Goal: Communication & Community: Answer question/provide support

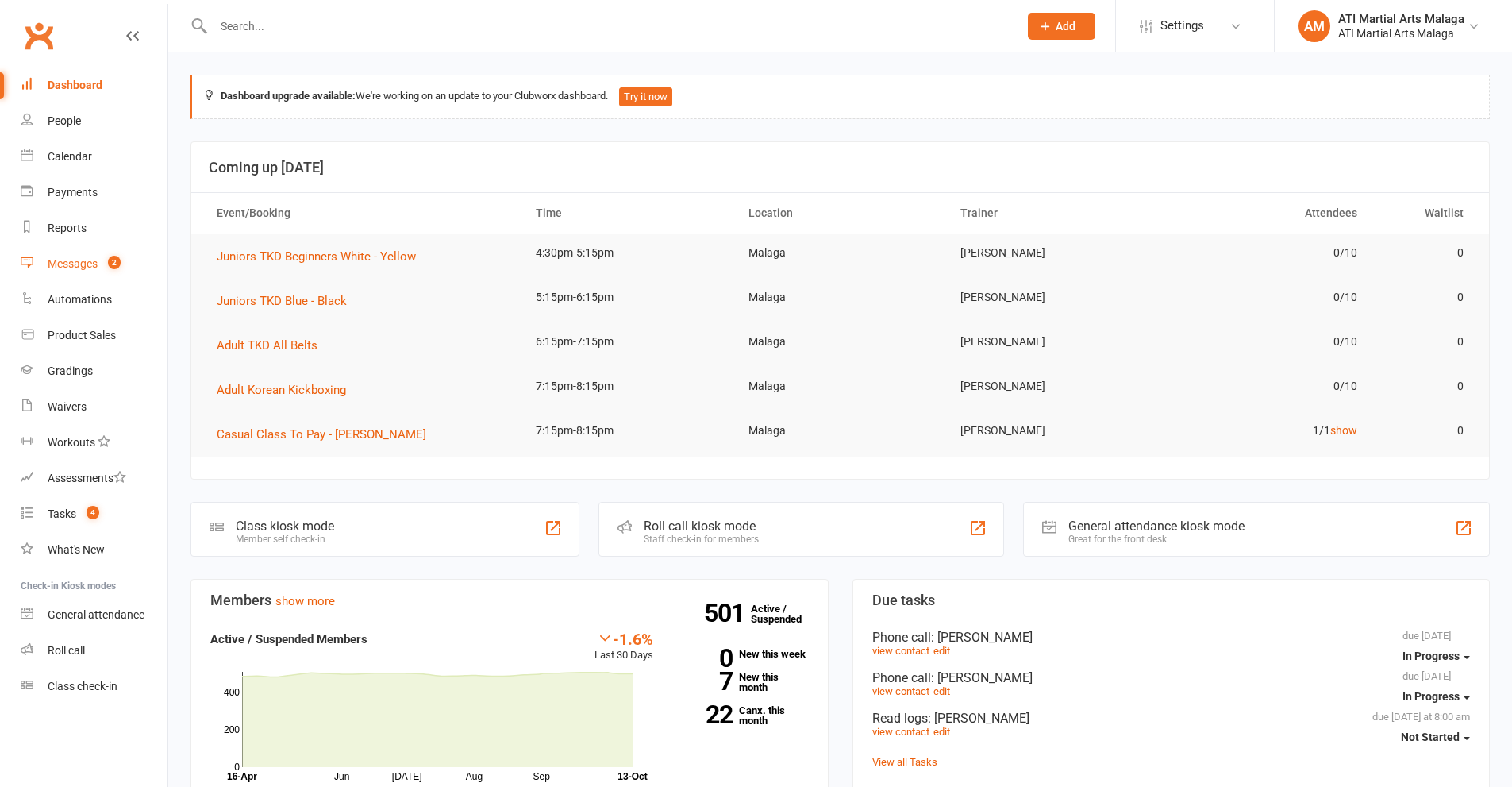
click at [133, 268] on link "Messages 2" at bounding box center [94, 264] width 147 height 36
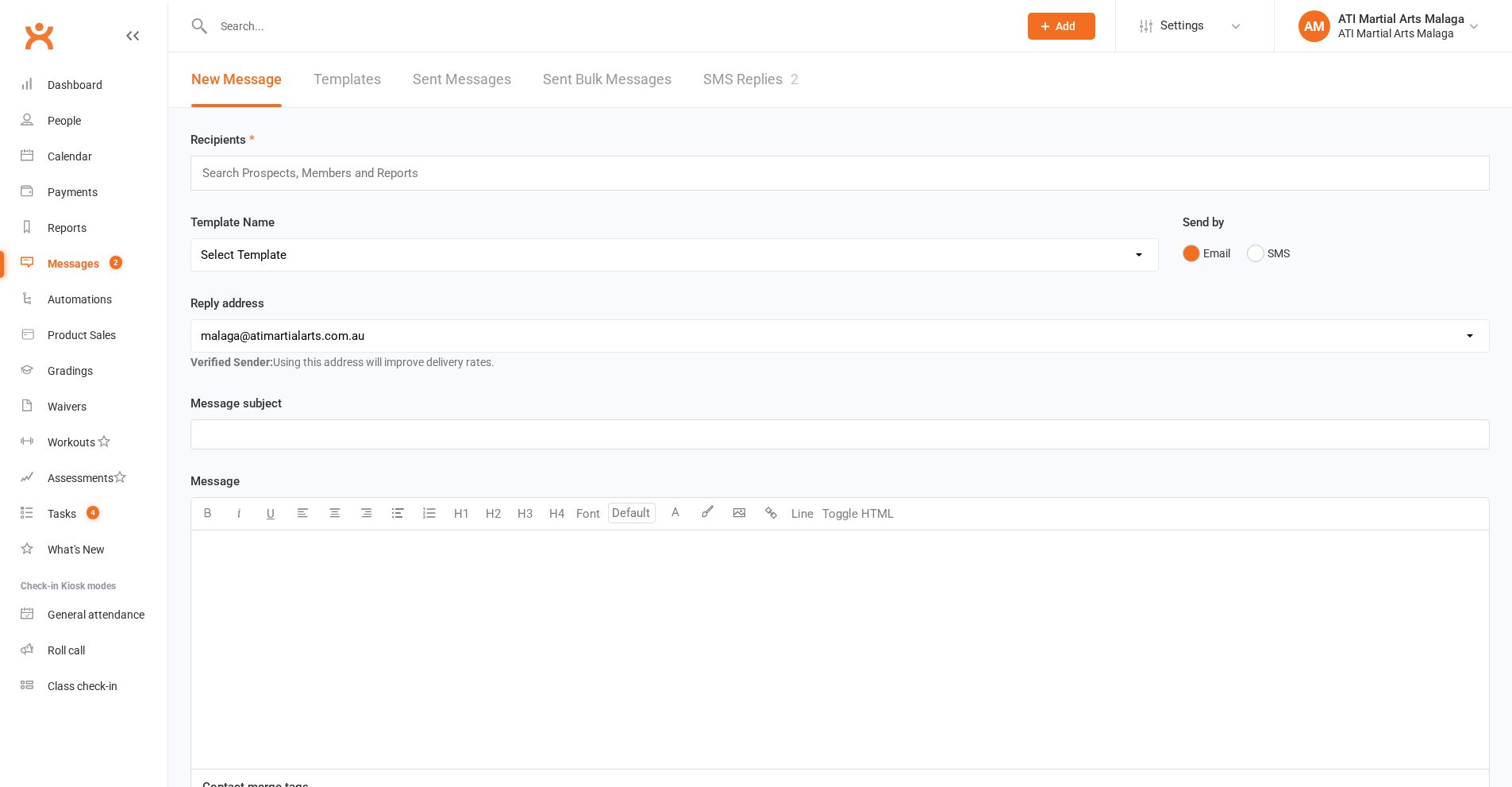
drag, startPoint x: 816, startPoint y: 91, endPoint x: 806, endPoint y: 92, distance: 10.0
click at [810, 92] on div "New Message Templates Sent Messages Sent Bulk Messages SMS Replies 2" at bounding box center [495, 79] width 653 height 55
click at [805, 91] on div "New Message Templates Sent Messages Sent Bulk Messages SMS Replies 2" at bounding box center [495, 79] width 653 height 55
click at [787, 86] on link "SMS Replies 2" at bounding box center [751, 79] width 96 height 55
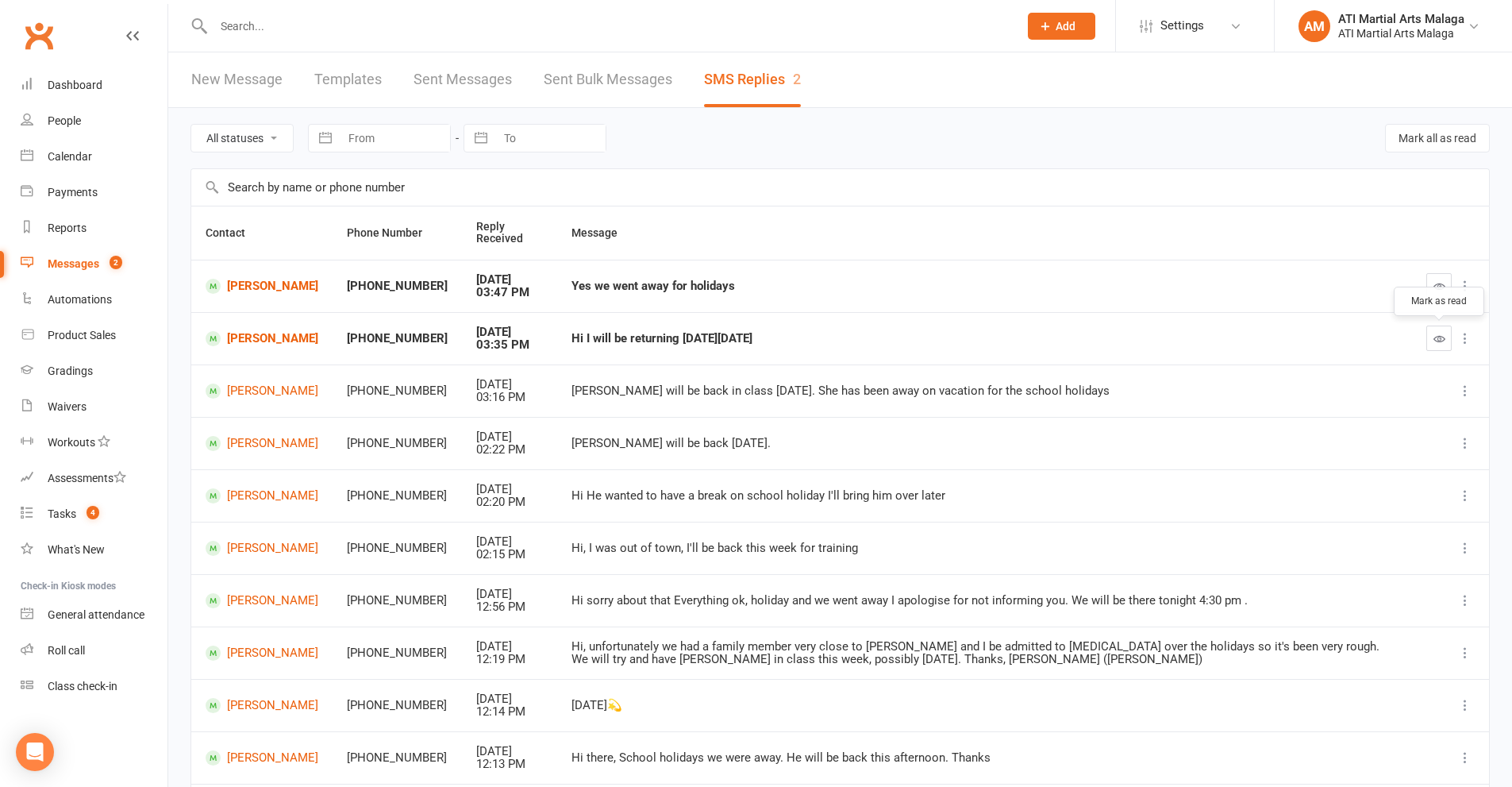
drag, startPoint x: 1443, startPoint y: 328, endPoint x: 826, endPoint y: 87, distance: 662.4
click at [1443, 328] on button "button" at bounding box center [1438, 338] width 25 height 25
drag, startPoint x: 1430, startPoint y: 289, endPoint x: 833, endPoint y: 91, distance: 629.0
click at [1430, 291] on button "button" at bounding box center [1438, 285] width 25 height 25
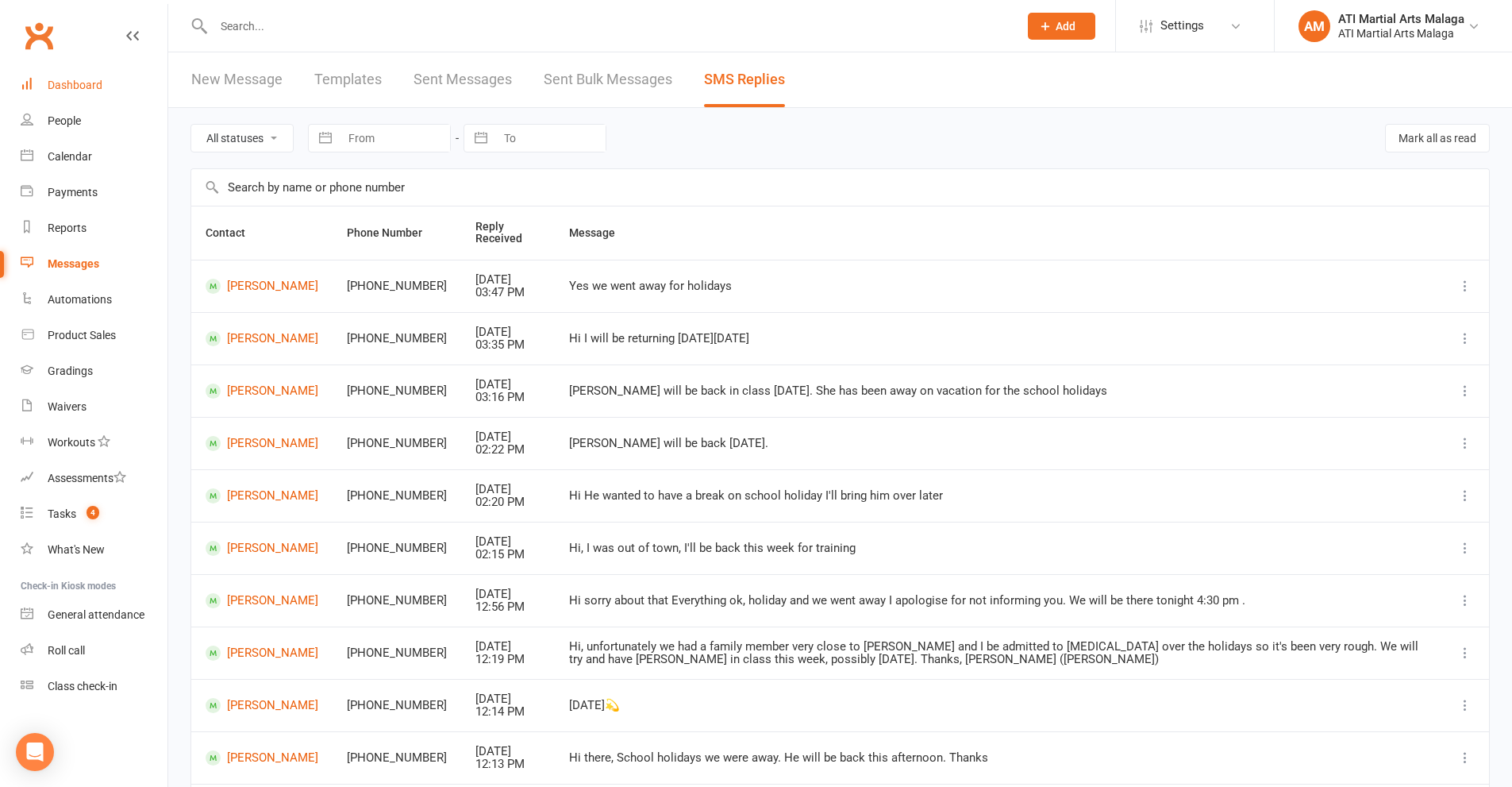
click at [77, 95] on link "Dashboard" at bounding box center [94, 86] width 147 height 36
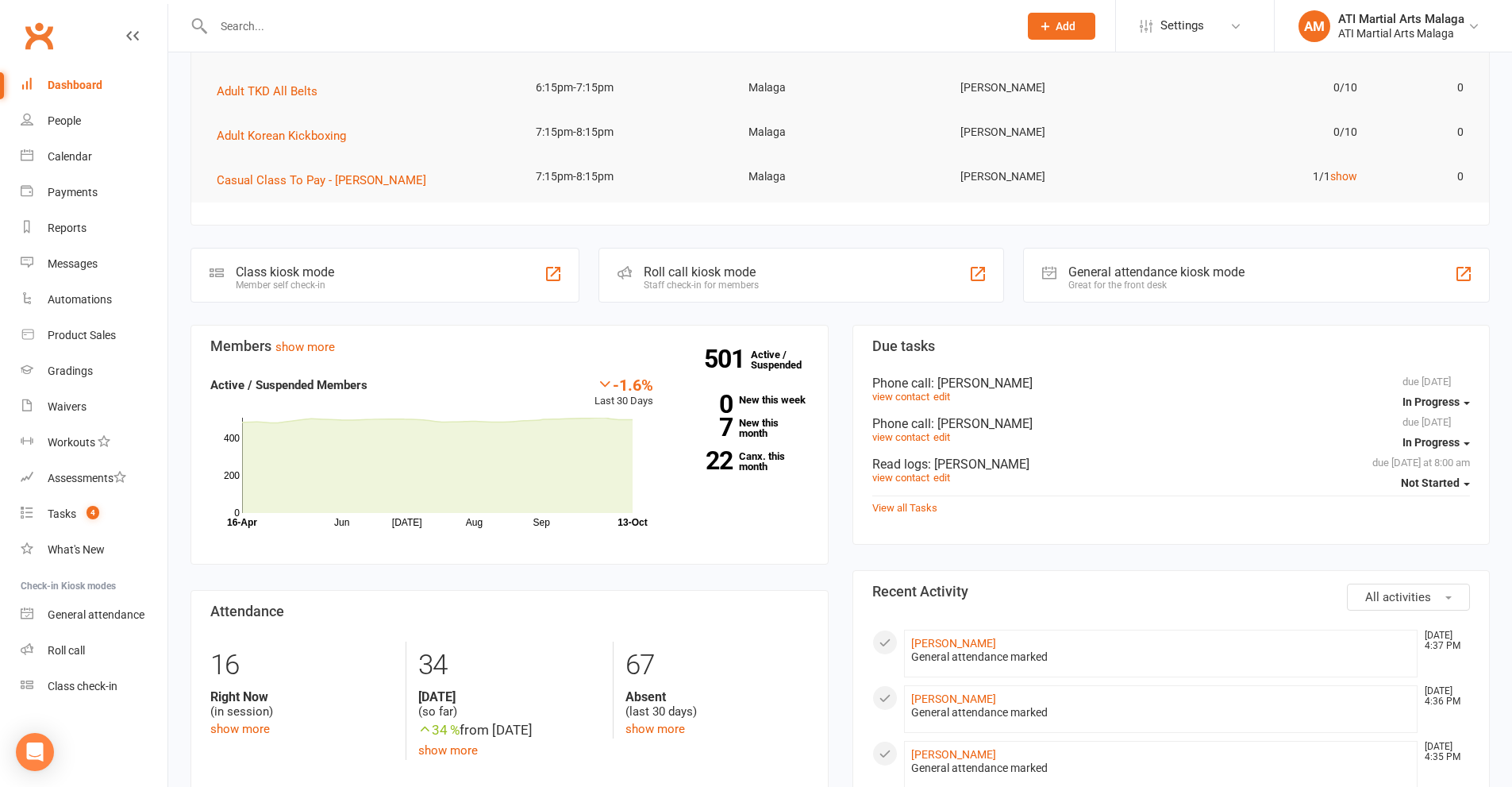
scroll to position [556, 0]
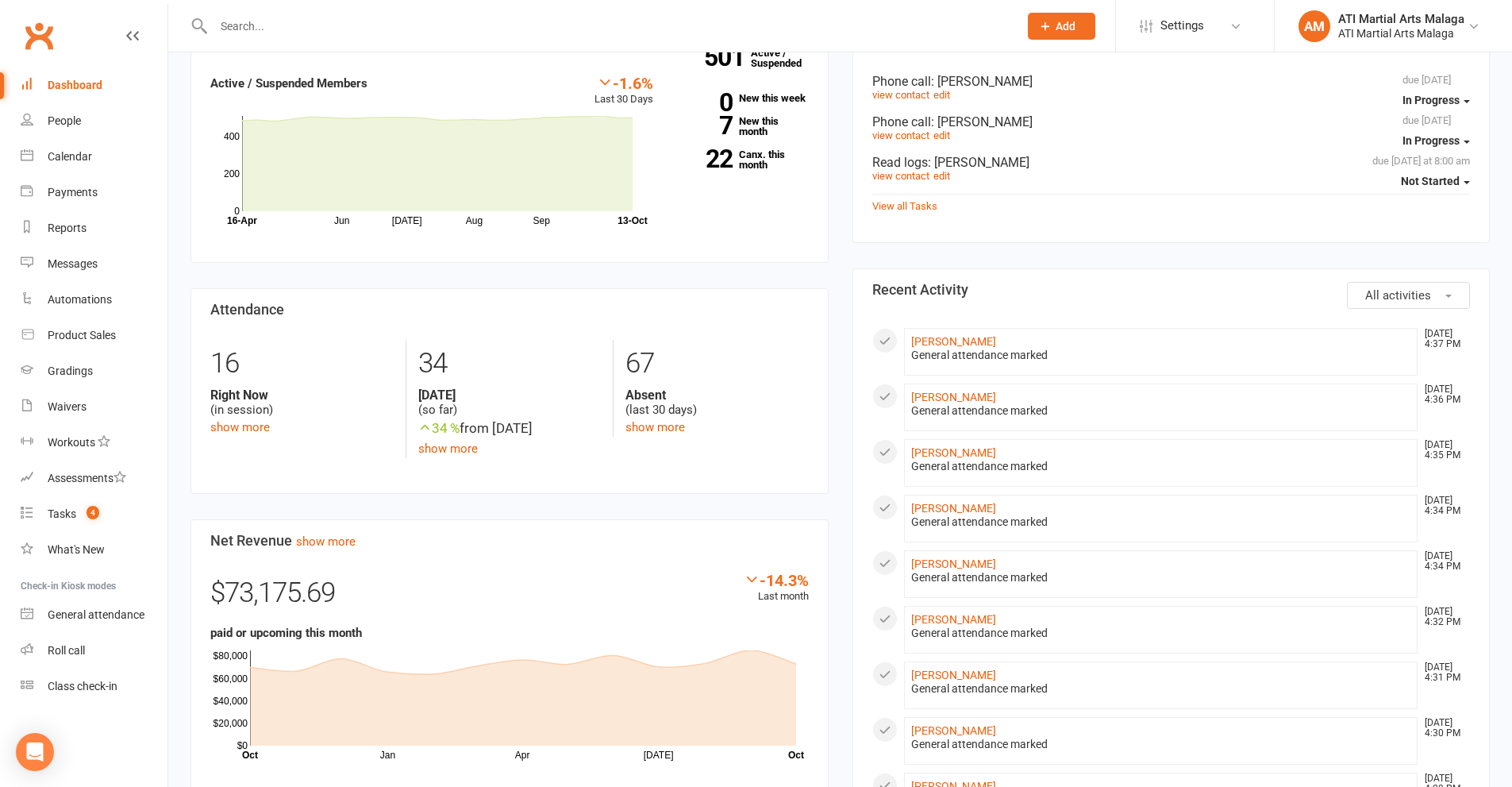
click at [842, 242] on div "Due tasks due [DATE] In Progress Phone call : [PERSON_NAME] view contact edit d…" at bounding box center [1171, 758] width 662 height 1472
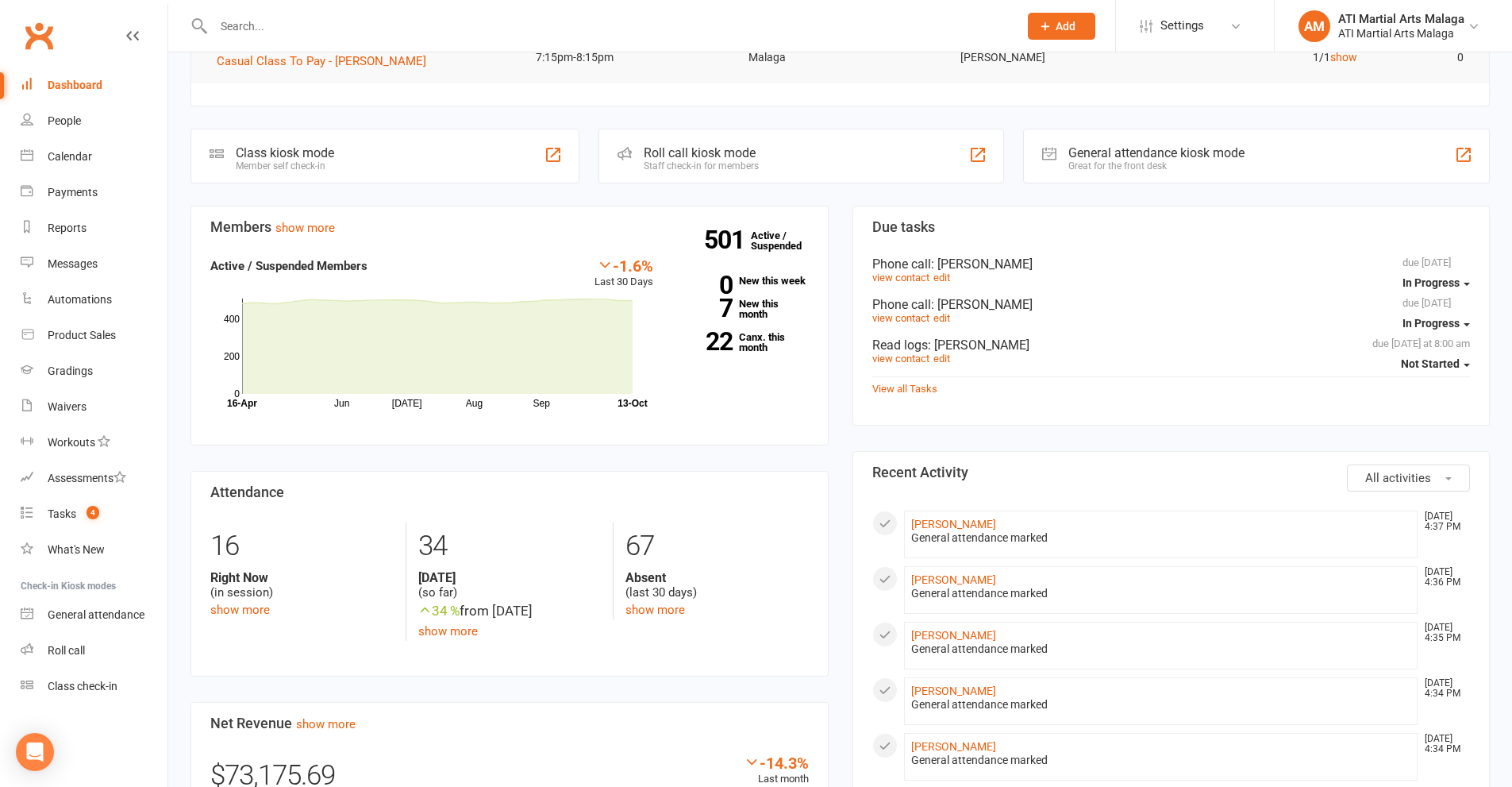
scroll to position [318, 0]
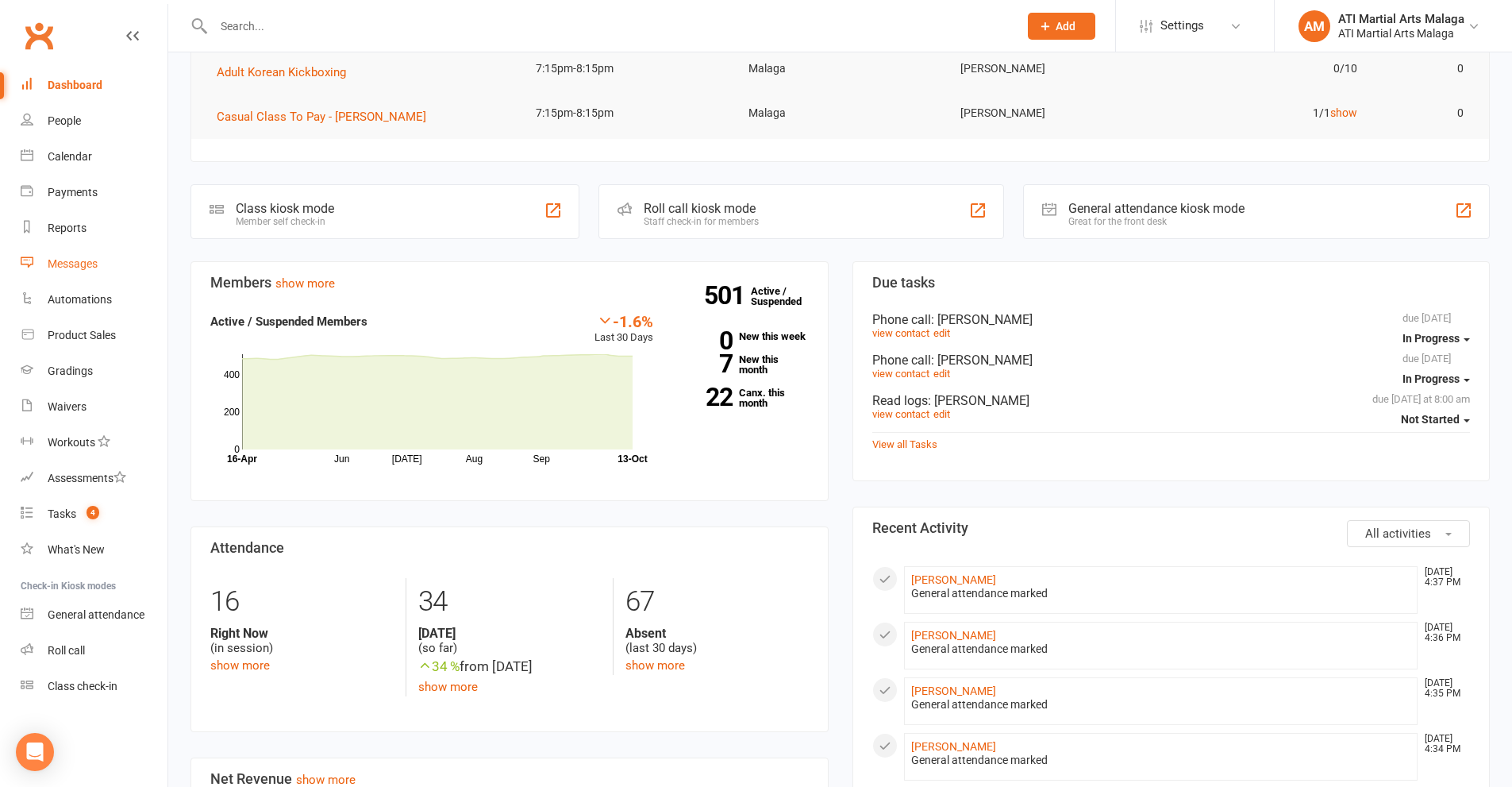
click at [138, 271] on link "Messages" at bounding box center [94, 264] width 147 height 36
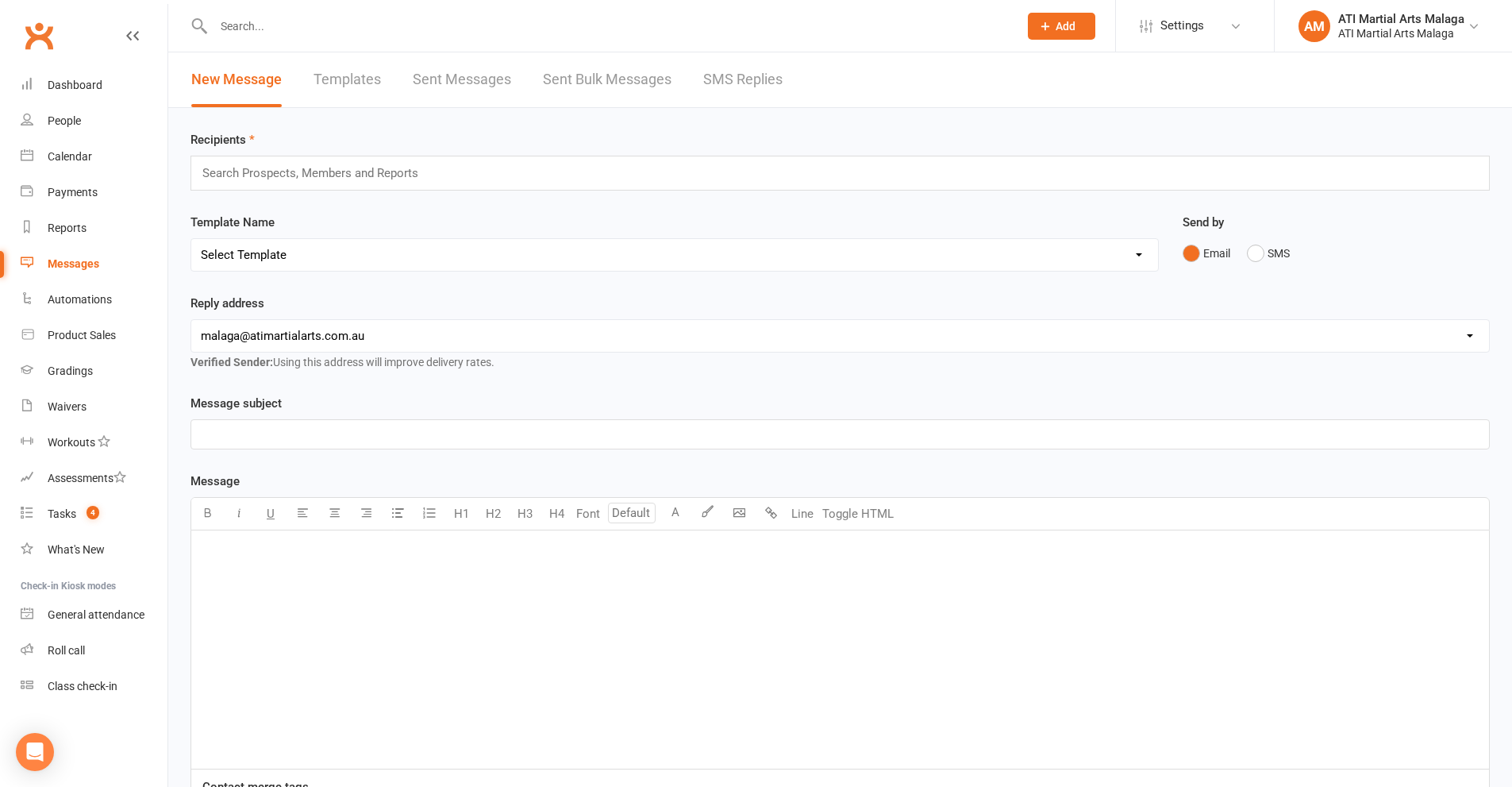
click at [748, 106] on link "SMS Replies" at bounding box center [743, 79] width 79 height 55
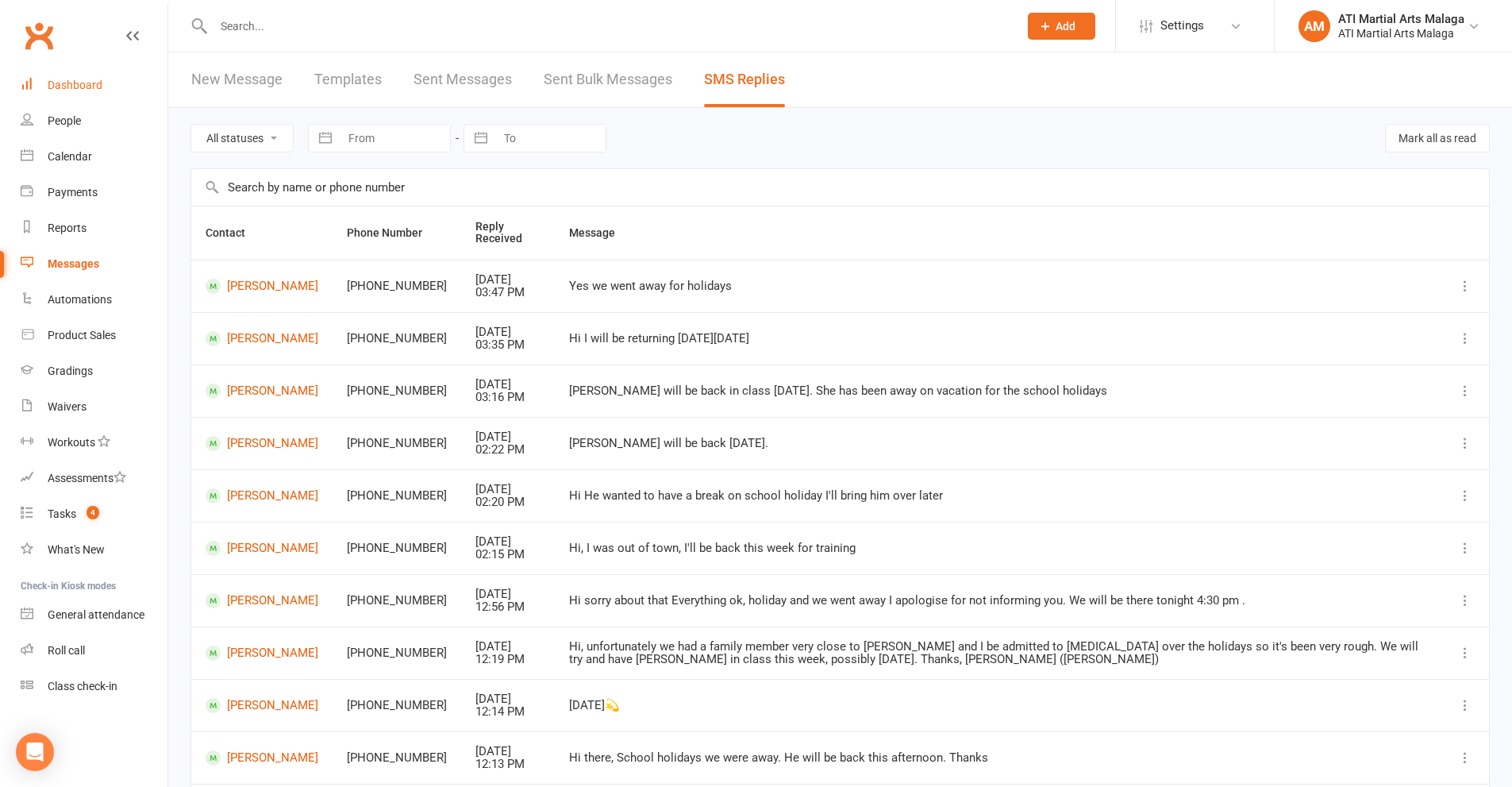
click at [98, 78] on div "Dashboard" at bounding box center [74, 85] width 55 height 13
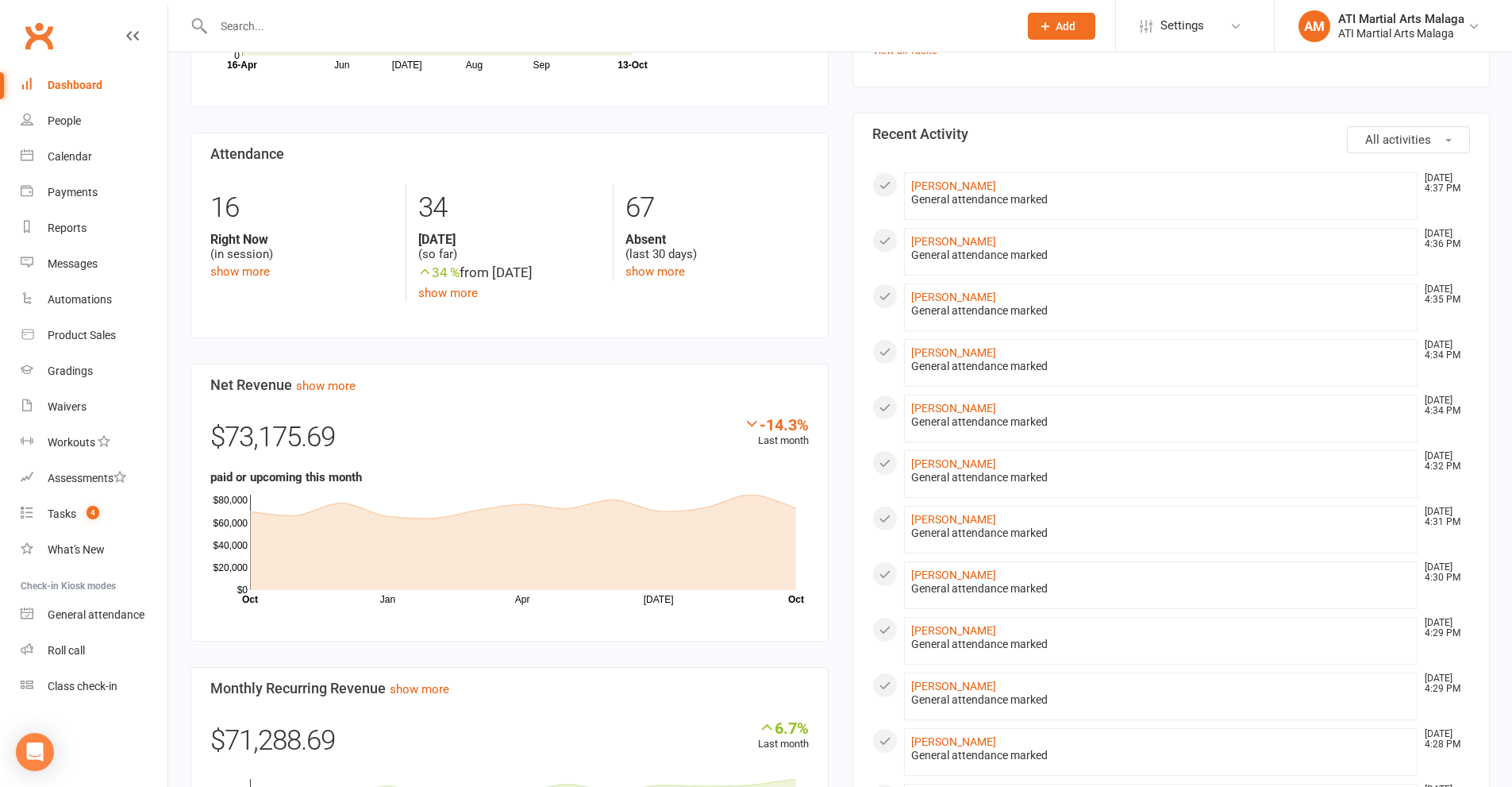
scroll to position [715, 0]
click at [838, 210] on div "Members show more -1.6% Last 30 Days Active / Suspended Members Jun [DATE] Aug …" at bounding box center [510, 406] width 662 height 1084
click at [838, 311] on div "Members show more -1.6% Last 30 Days Active / Suspended Members Jun [DATE] Aug …" at bounding box center [510, 406] width 662 height 1084
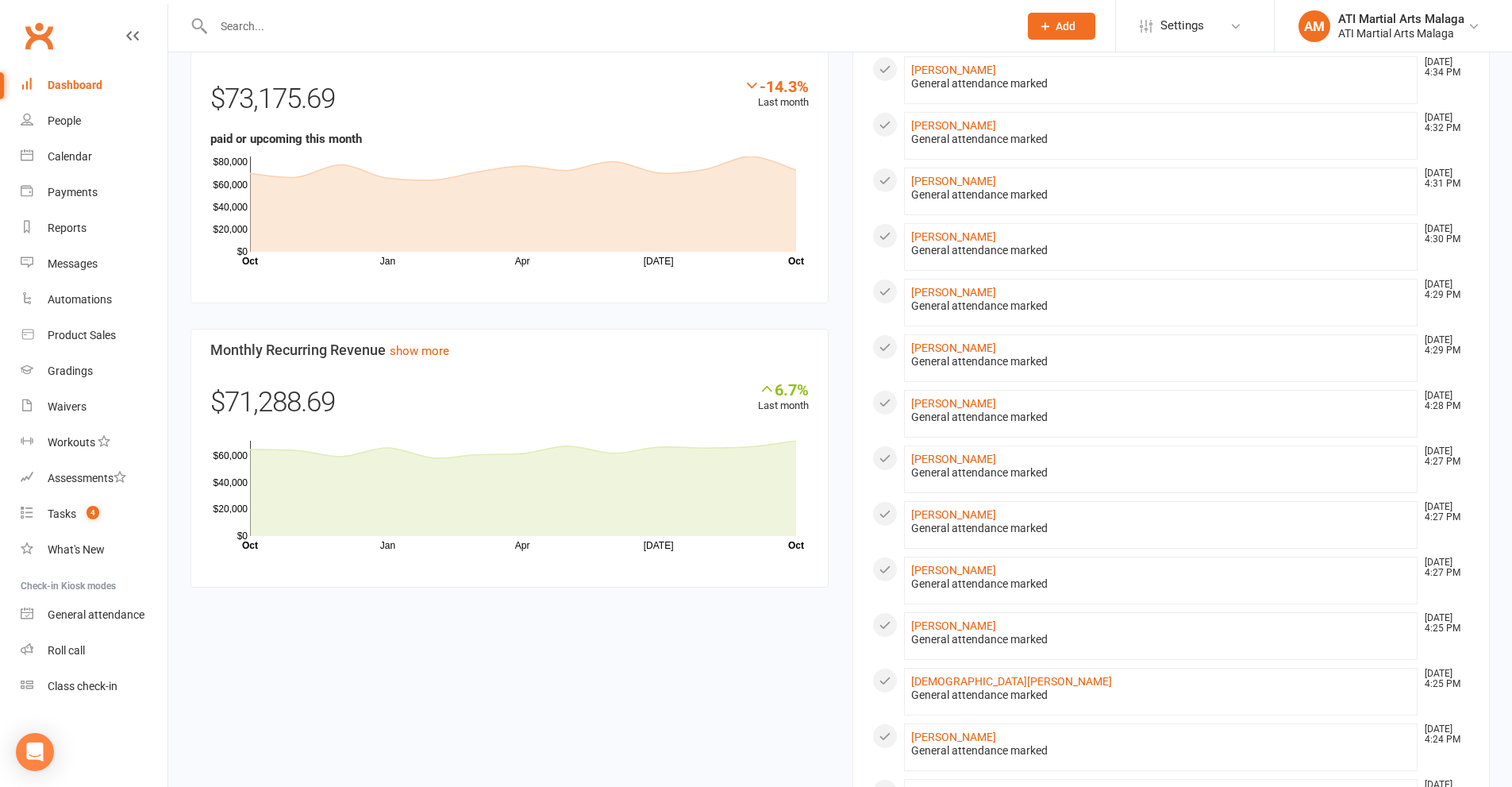
scroll to position [1112, 0]
